Goal: Task Accomplishment & Management: Use online tool/utility

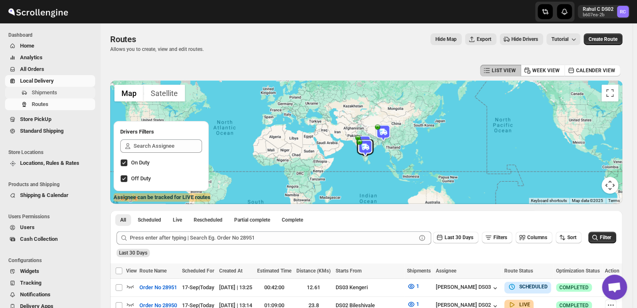
click at [62, 93] on span "Shipments" at bounding box center [63, 93] width 62 height 8
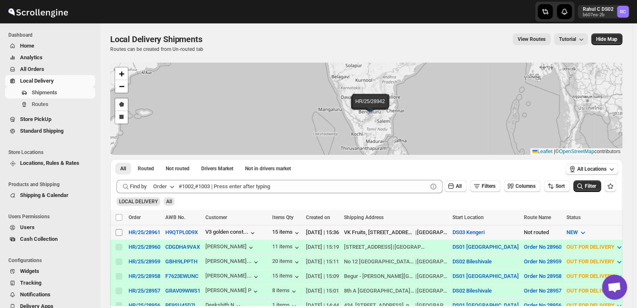
click at [119, 231] on input "Select shipment" at bounding box center [119, 232] width 7 height 7
checkbox input "true"
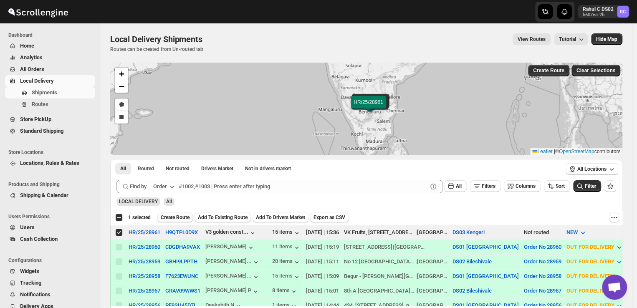
click at [182, 217] on span "Create Route" at bounding box center [175, 217] width 29 height 7
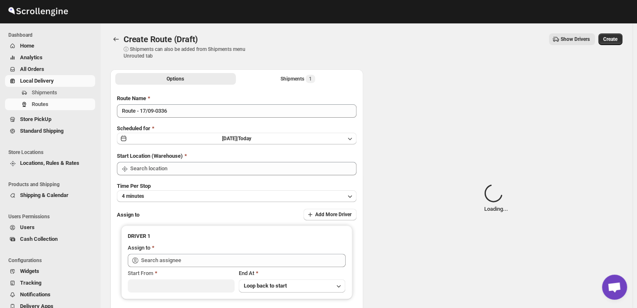
type input "DS03 Kengeri"
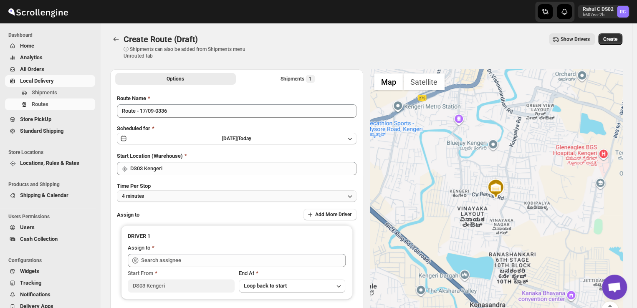
click at [165, 195] on button "4 minutes" at bounding box center [237, 196] width 240 height 12
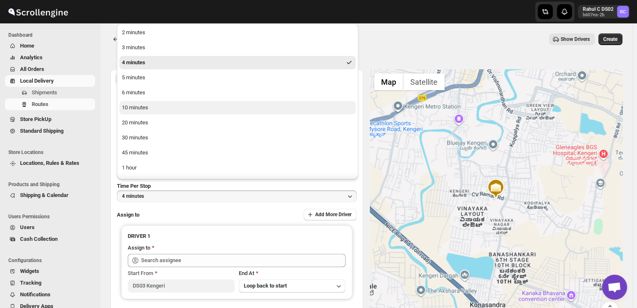
click at [154, 107] on button "10 minutes" at bounding box center [237, 107] width 236 height 13
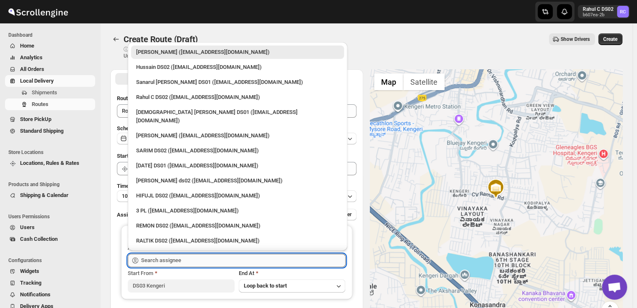
click at [188, 264] on input "text" at bounding box center [243, 260] width 205 height 13
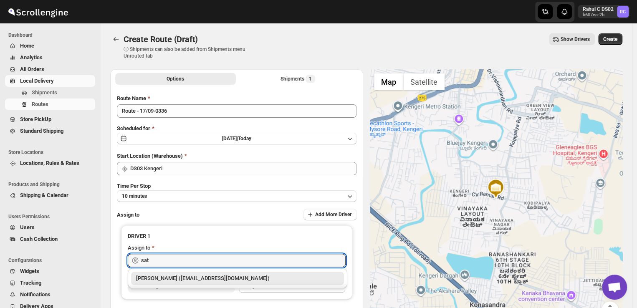
click at [201, 277] on div "Satish kumar veera (tehaxi9762@chaublog.com)" at bounding box center [237, 278] width 203 height 8
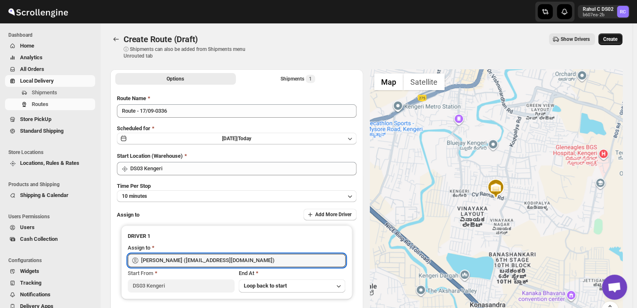
type input "Satish kumar veera (tehaxi9762@chaublog.com)"
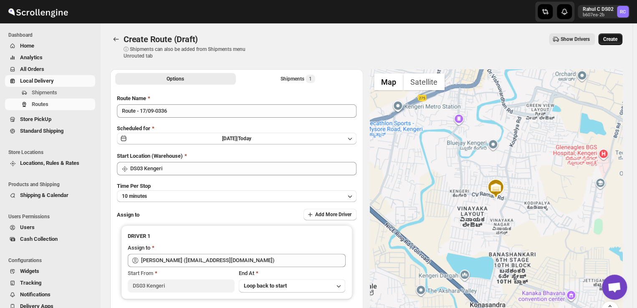
click at [618, 38] on span "Create" at bounding box center [611, 39] width 14 height 7
